Goal: Information Seeking & Learning: Learn about a topic

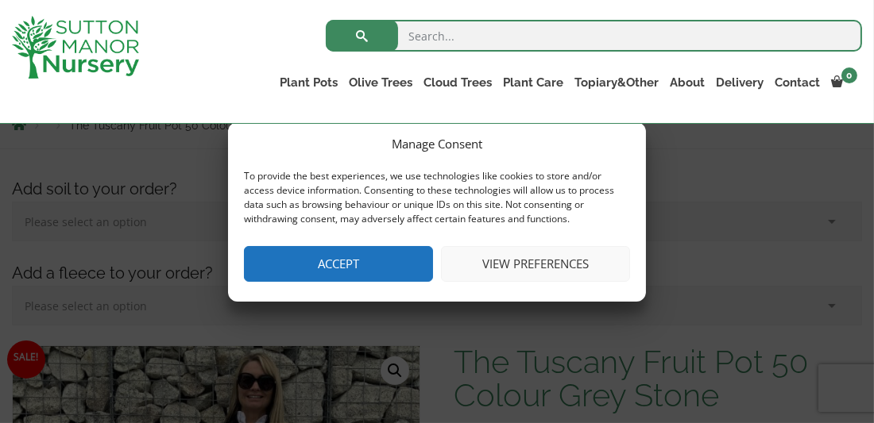
click at [363, 278] on button "Accept" at bounding box center [338, 264] width 189 height 36
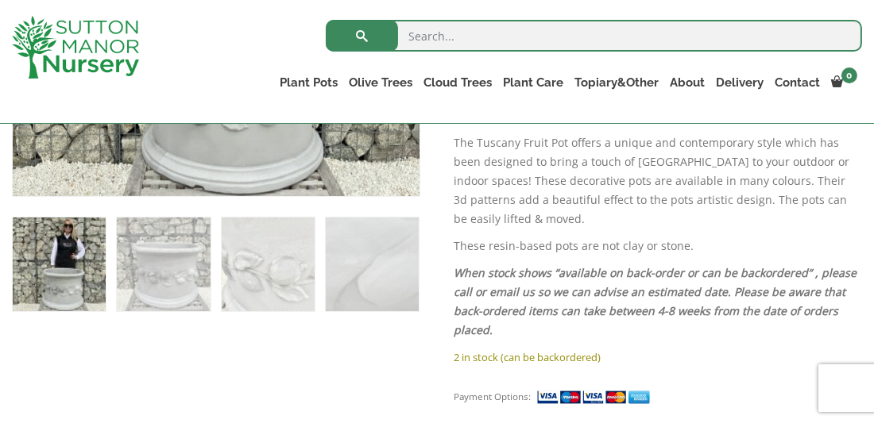
scroll to position [747, 0]
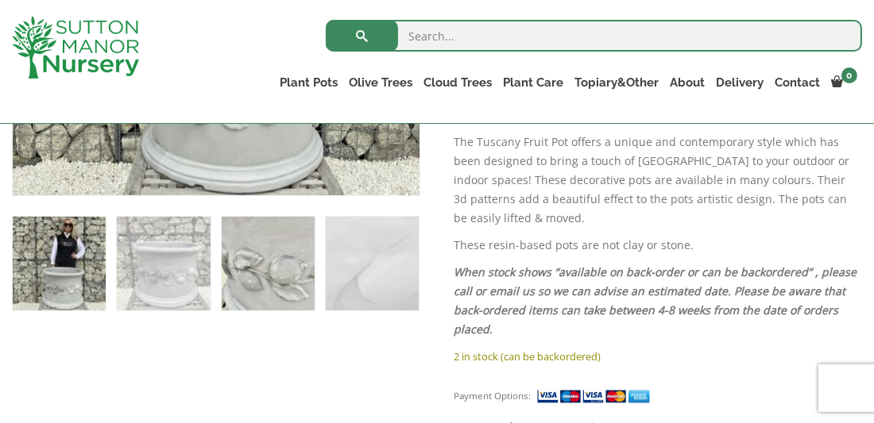
click at [286, 284] on img at bounding box center [268, 263] width 93 height 93
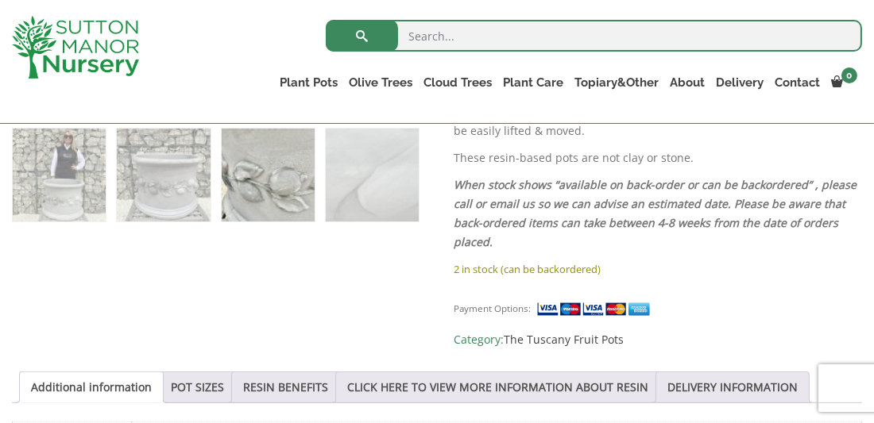
scroll to position [843, 0]
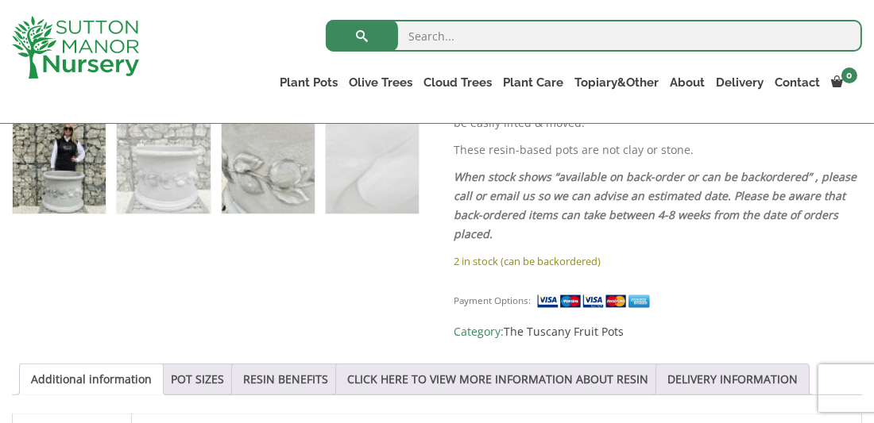
click at [85, 176] on img at bounding box center [59, 167] width 93 height 93
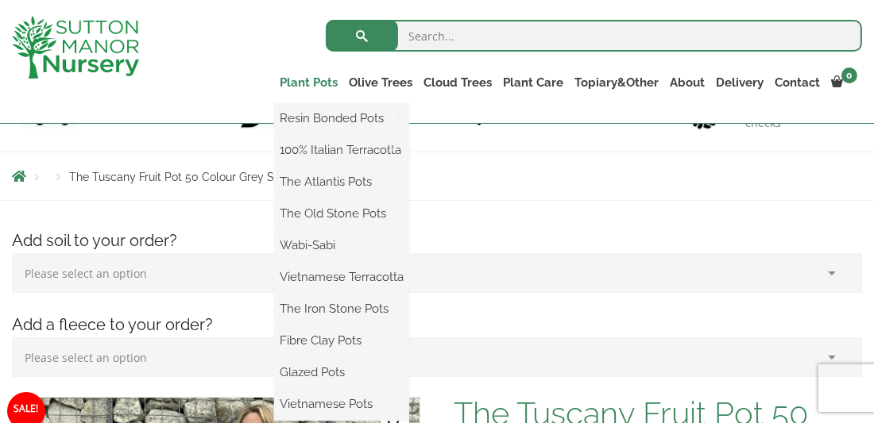
scroll to position [142, 0]
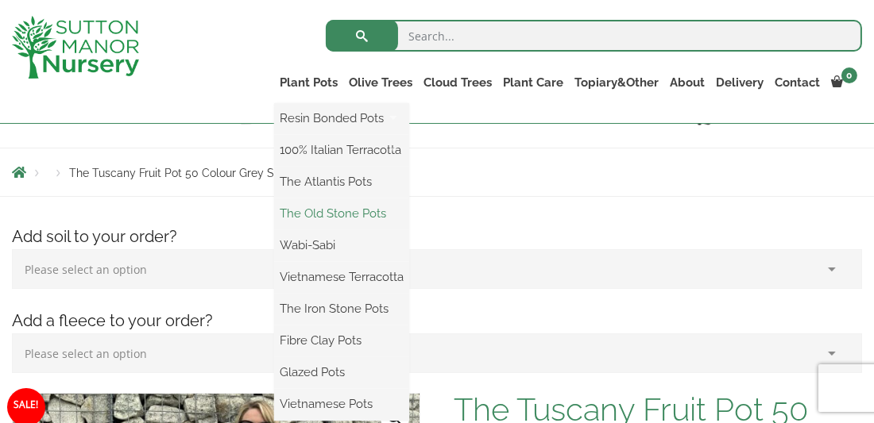
click at [359, 209] on link "The Old Stone Pots" at bounding box center [341, 214] width 135 height 24
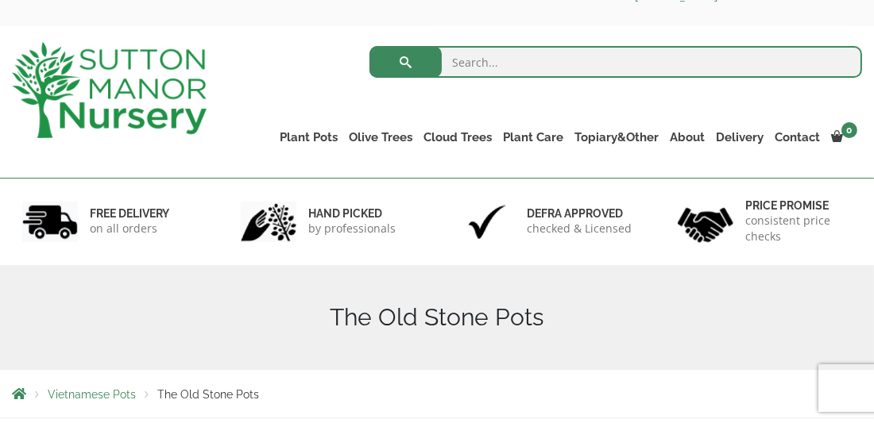
scroll to position [56, 0]
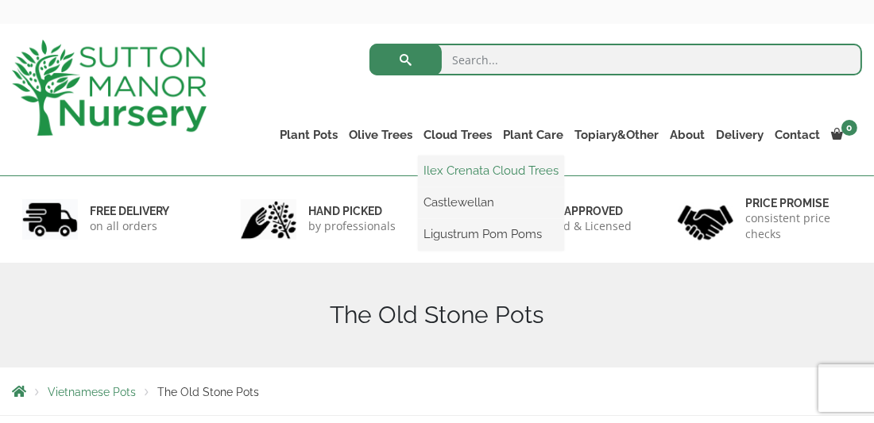
click at [475, 169] on link "Ilex Crenata Cloud Trees" at bounding box center [491, 171] width 146 height 24
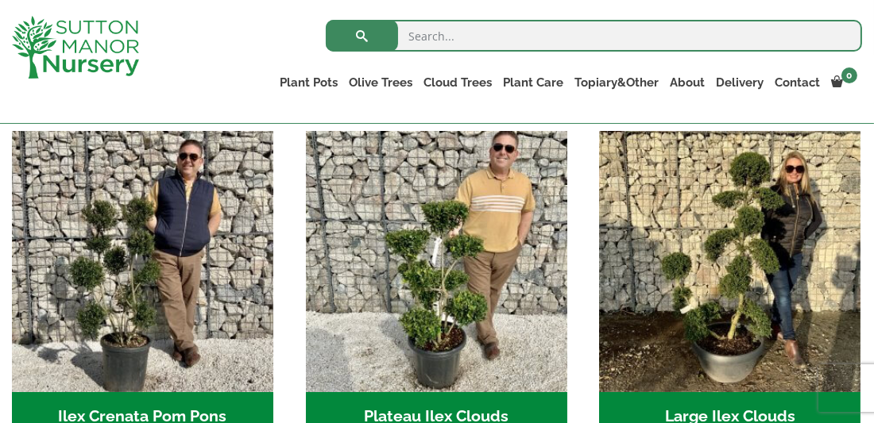
scroll to position [334, 0]
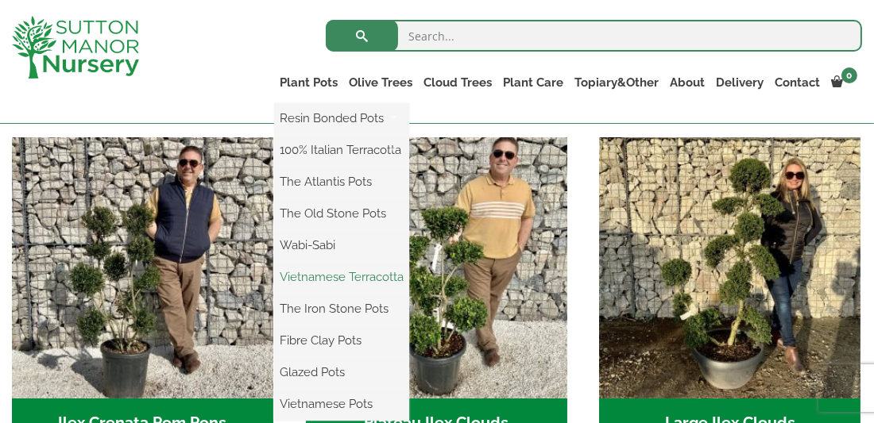
click at [349, 274] on link "Vietnamese Terracotta" at bounding box center [341, 277] width 135 height 24
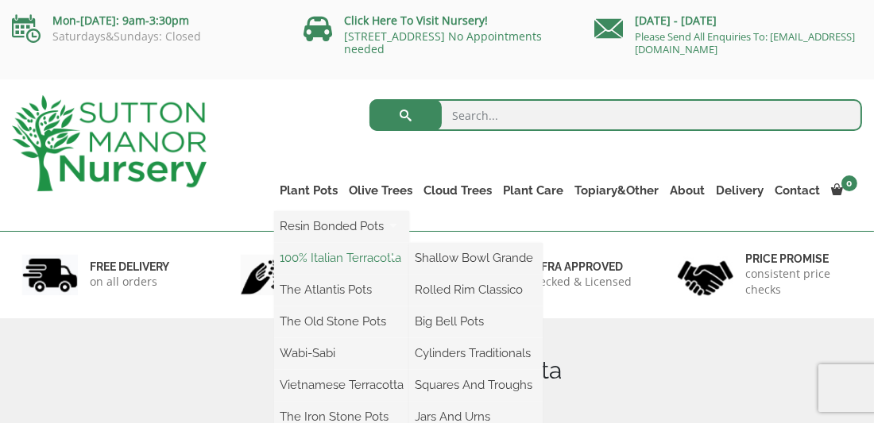
click at [355, 253] on link "100% Italian Terracotta" at bounding box center [341, 258] width 135 height 24
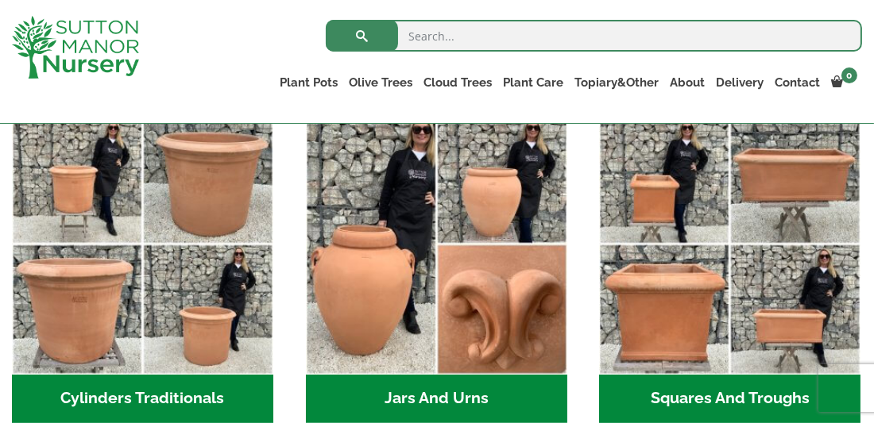
scroll to position [860, 0]
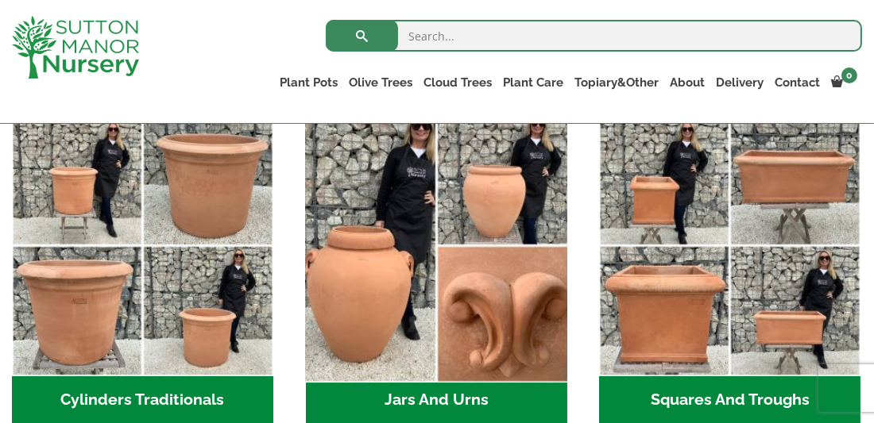
click at [494, 215] on img "Visit product category Jars And Urns" at bounding box center [436, 245] width 274 height 274
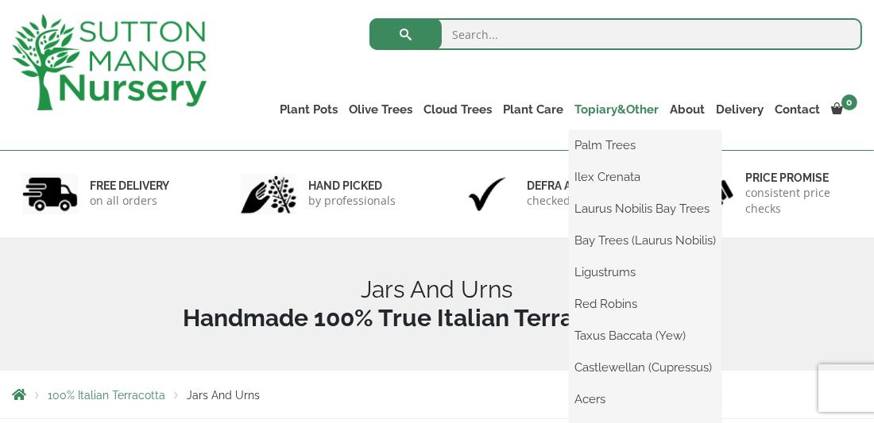
scroll to position [83, 0]
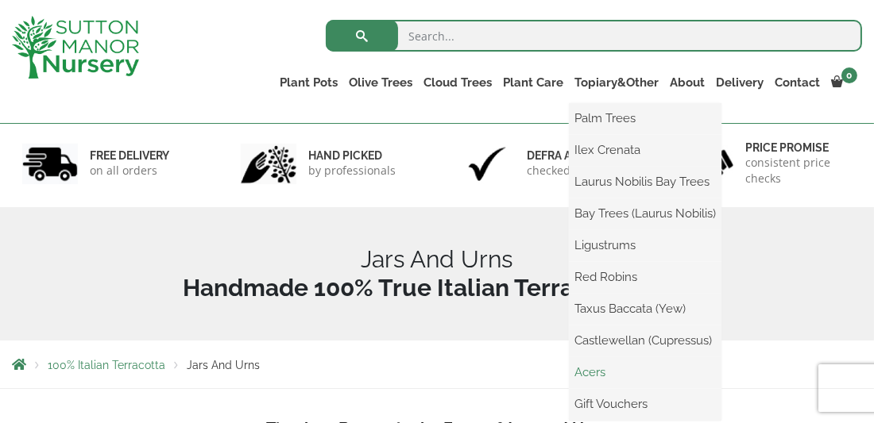
click at [597, 372] on link "Acers" at bounding box center [645, 373] width 152 height 24
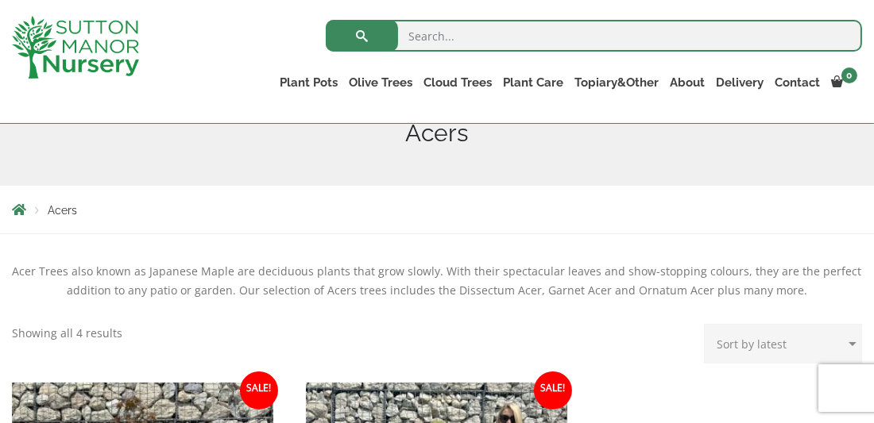
scroll to position [173, 0]
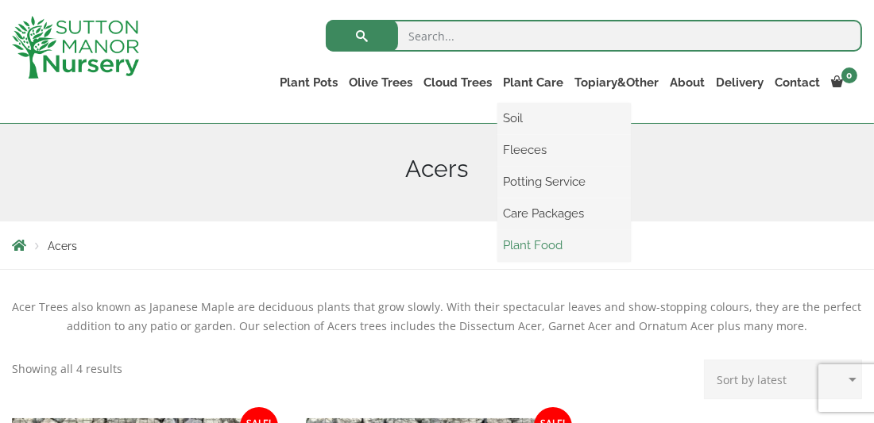
click at [547, 245] on link "Plant Food" at bounding box center [563, 245] width 133 height 24
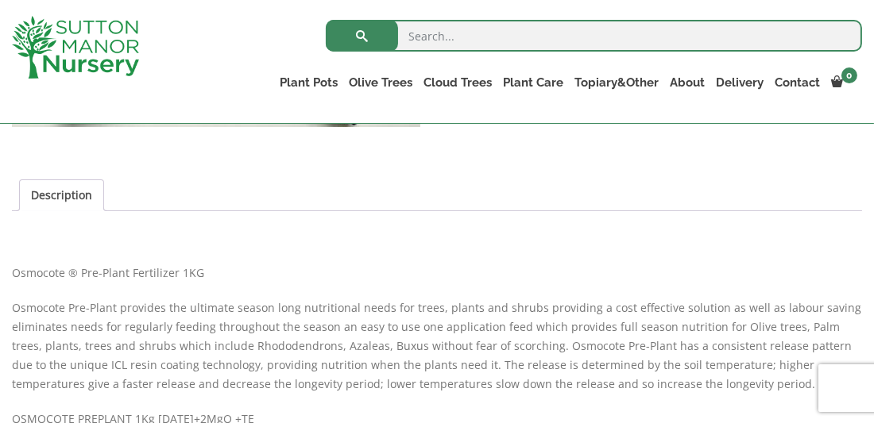
scroll to position [644, 0]
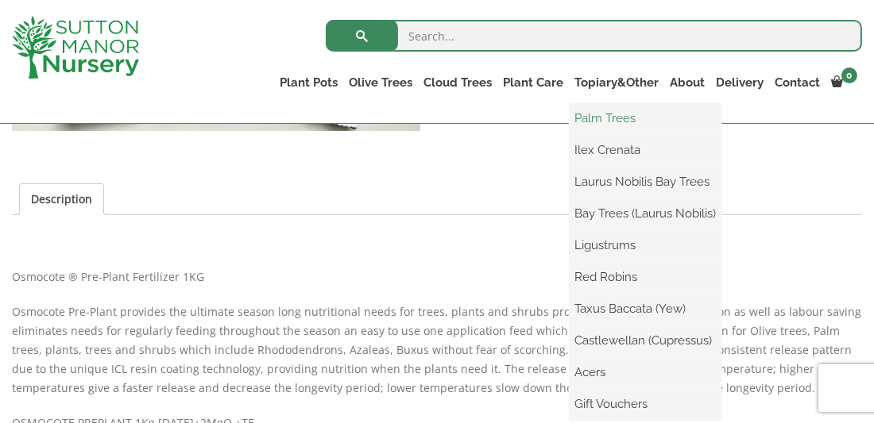
click at [609, 116] on link "Palm Trees" at bounding box center [645, 118] width 152 height 24
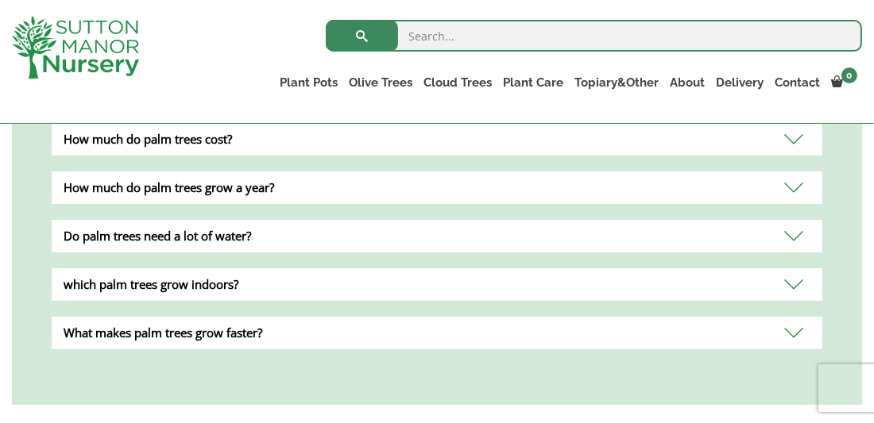
scroll to position [773, 0]
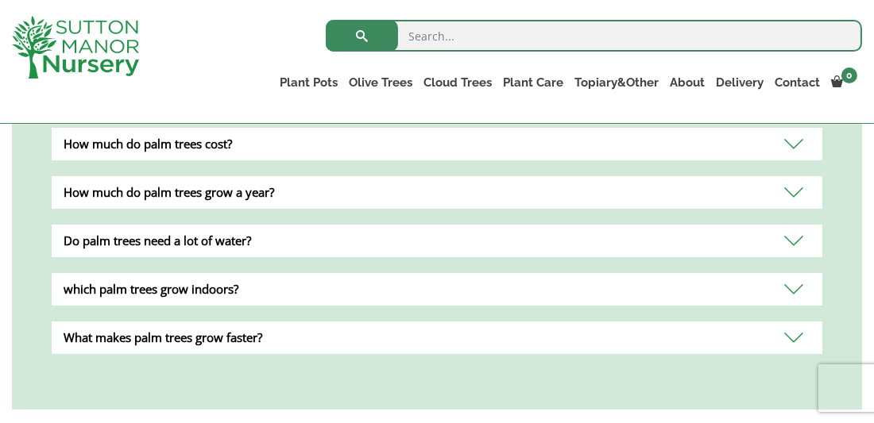
click at [790, 244] on div "Do palm trees need a lot of water?" at bounding box center [437, 241] width 770 height 33
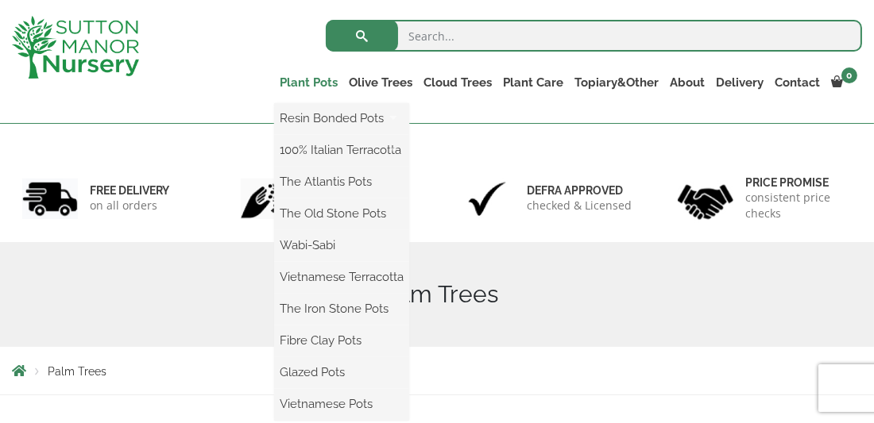
scroll to position [79, 0]
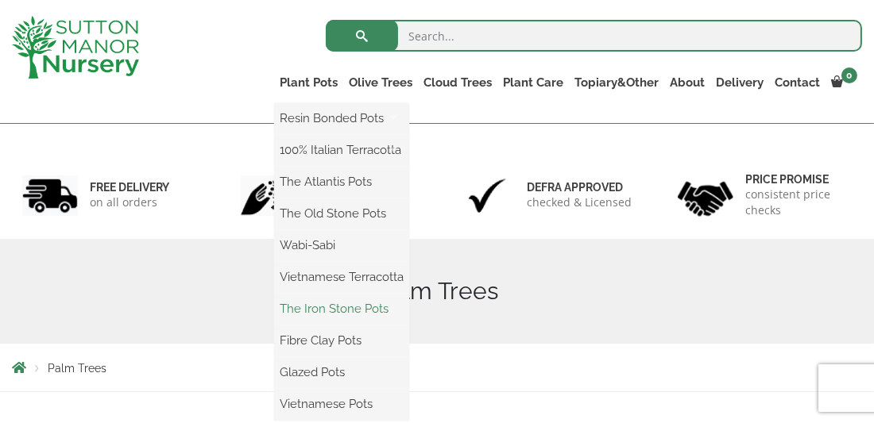
click at [342, 311] on link "The Iron Stone Pots" at bounding box center [341, 309] width 135 height 24
